Goal: Navigation & Orientation: Find specific page/section

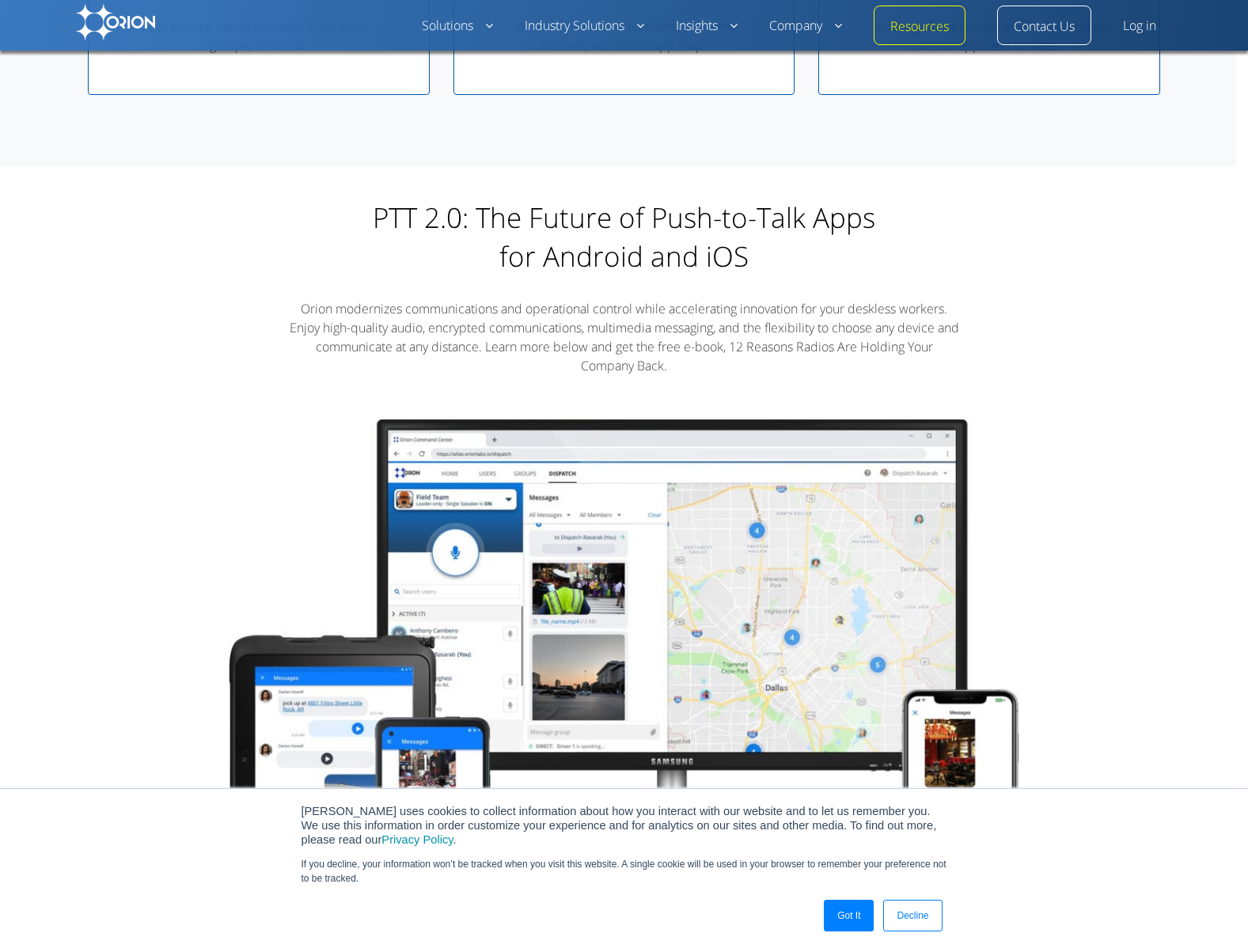
scroll to position [879, 0]
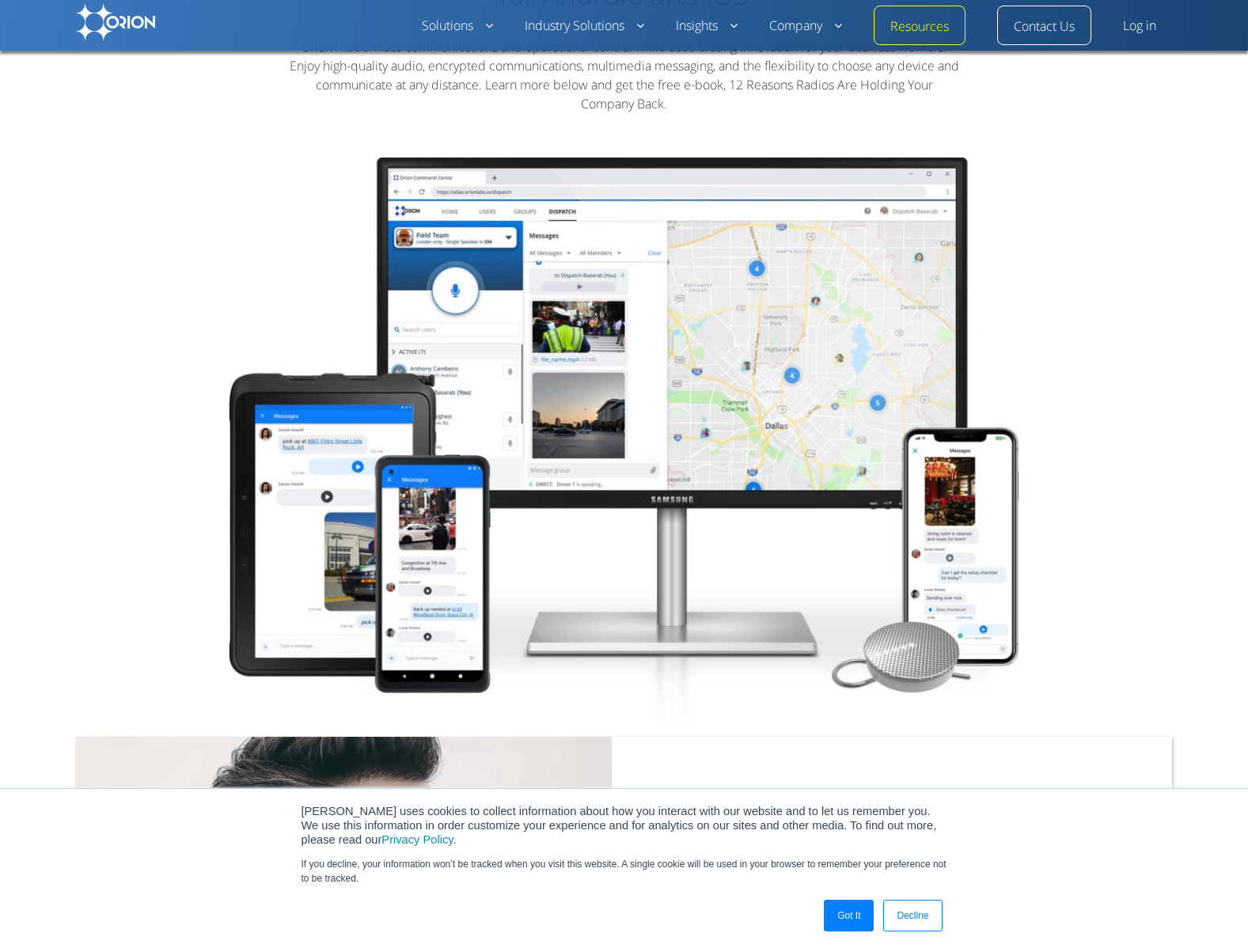
click at [909, 918] on link "Decline" at bounding box center [913, 916] width 59 height 32
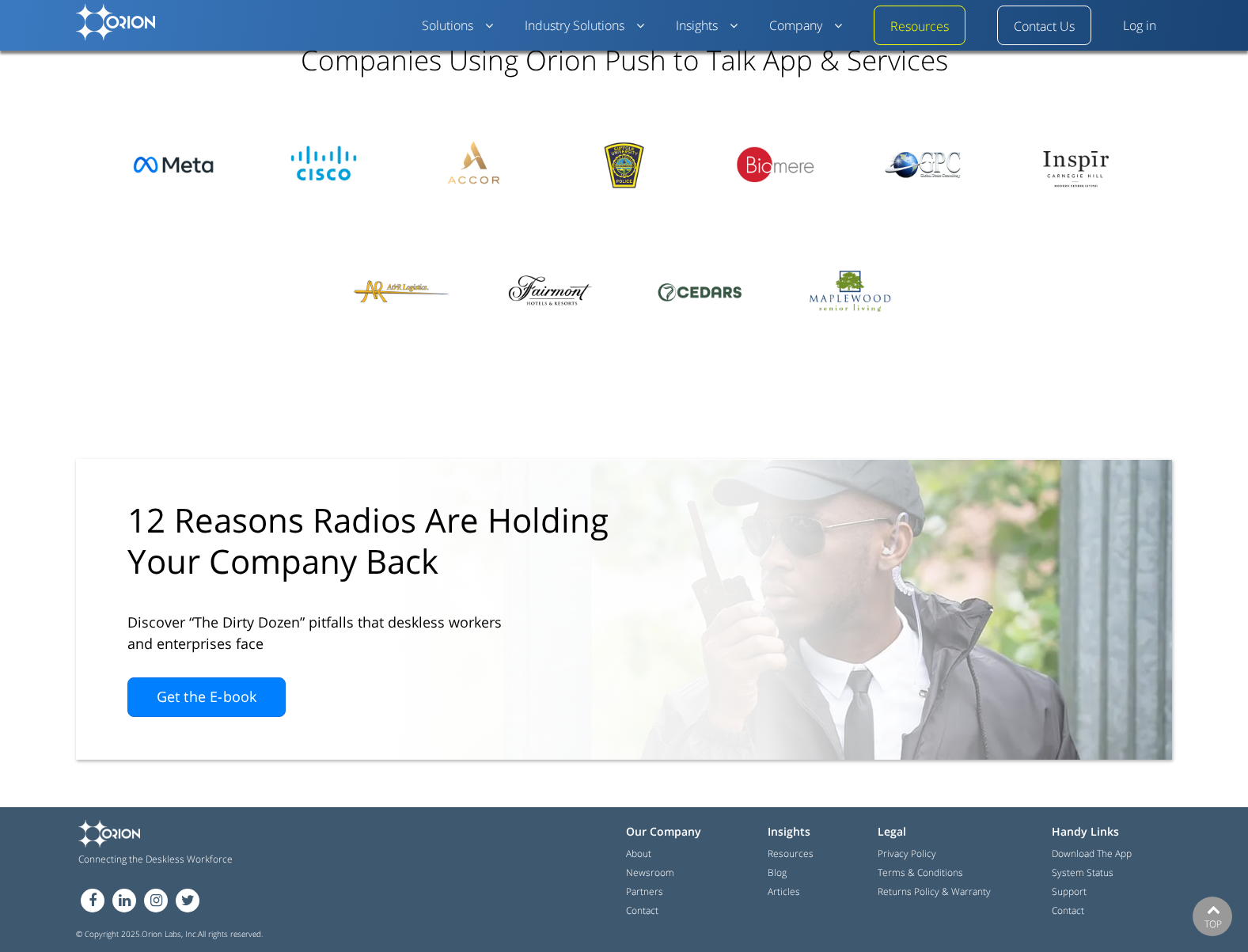
scroll to position [0, 0]
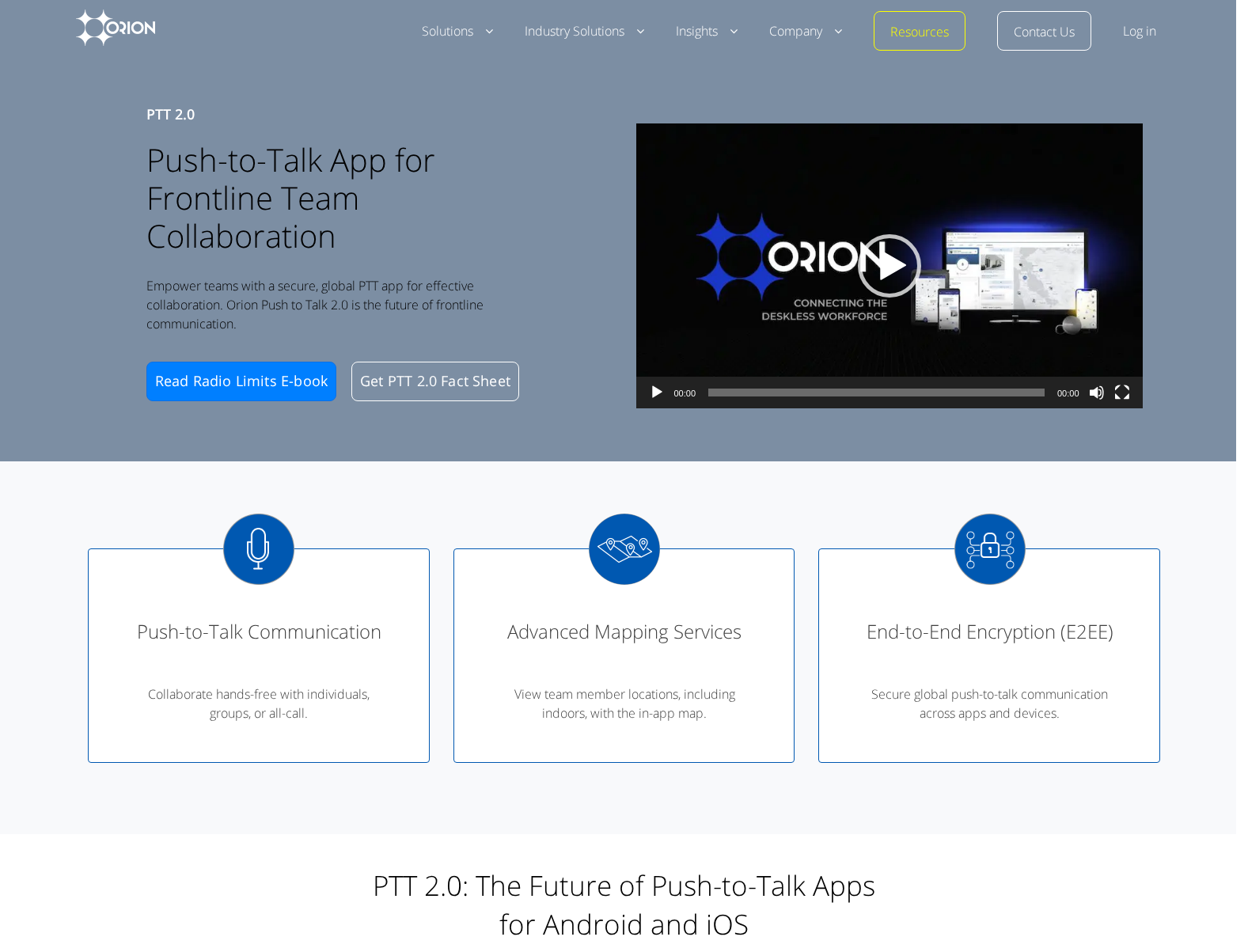
click at [118, 28] on img at bounding box center [116, 28] width 79 height 36
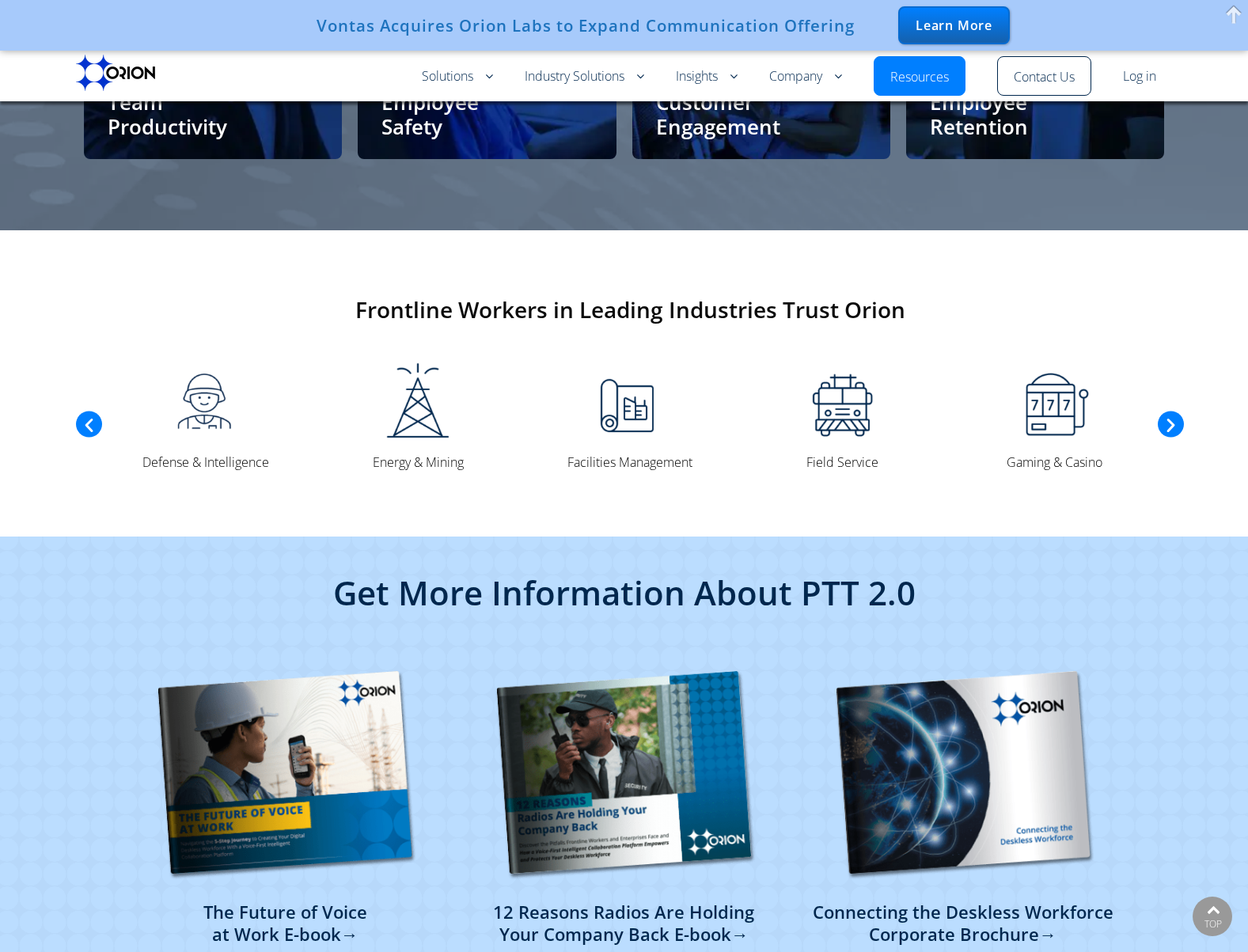
scroll to position [2982, 0]
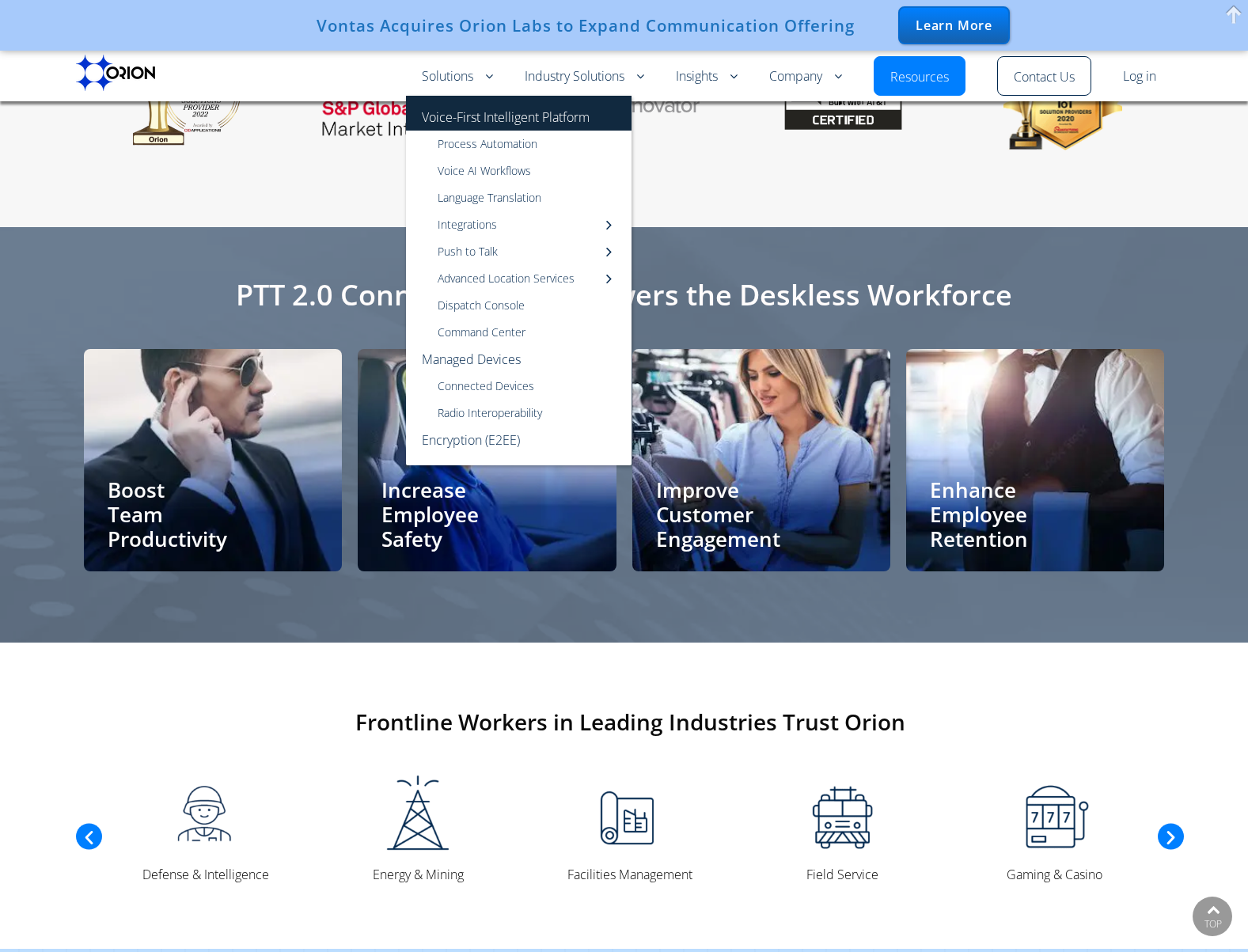
click at [461, 119] on link "Voice-First Intelligent Platform" at bounding box center [519, 113] width 225 height 35
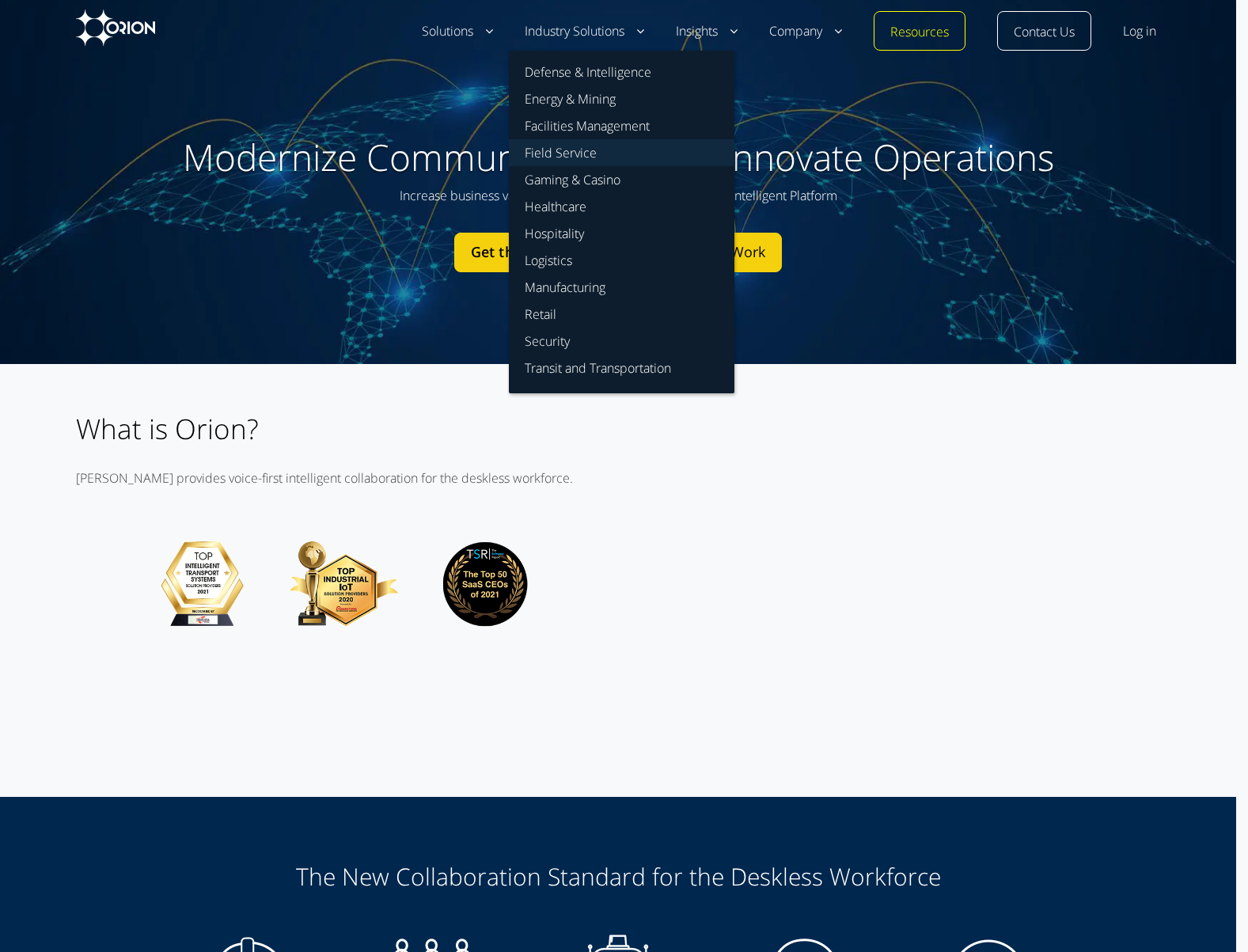
click at [569, 149] on link "Field Service" at bounding box center [621, 152] width 225 height 27
